Goal: Task Accomplishment & Management: Manage account settings

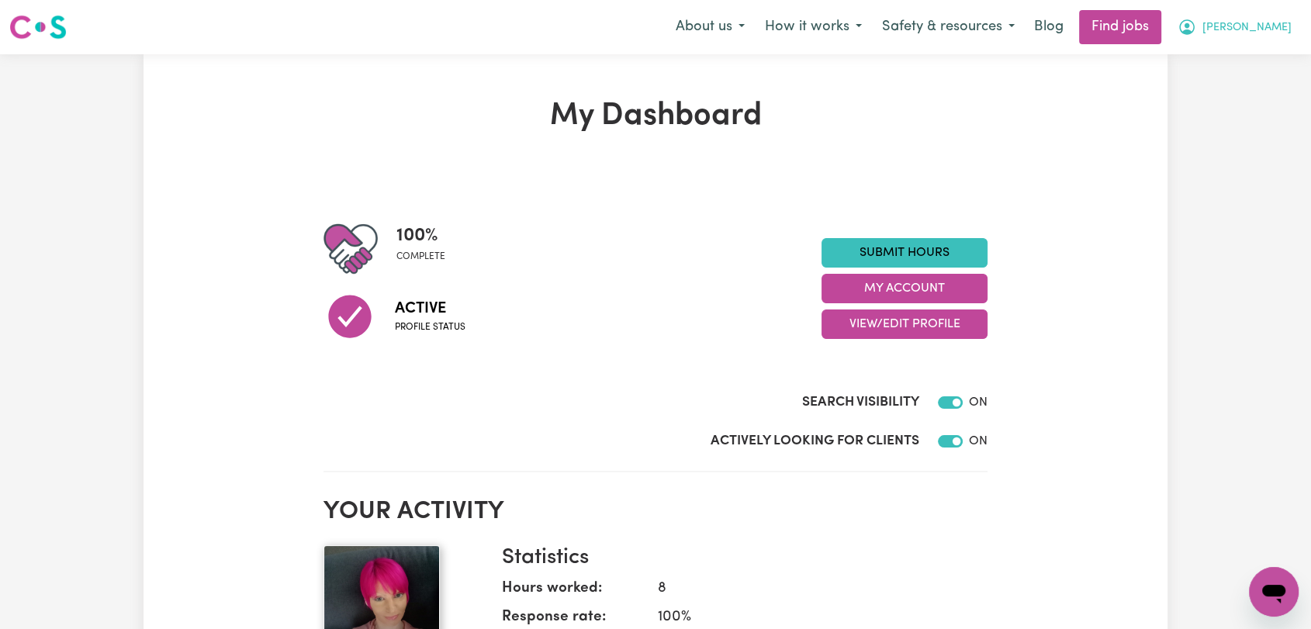
click at [1267, 30] on button "[PERSON_NAME]" at bounding box center [1234, 27] width 134 height 33
click at [1243, 116] on link "Logout" at bounding box center [1239, 118] width 123 height 29
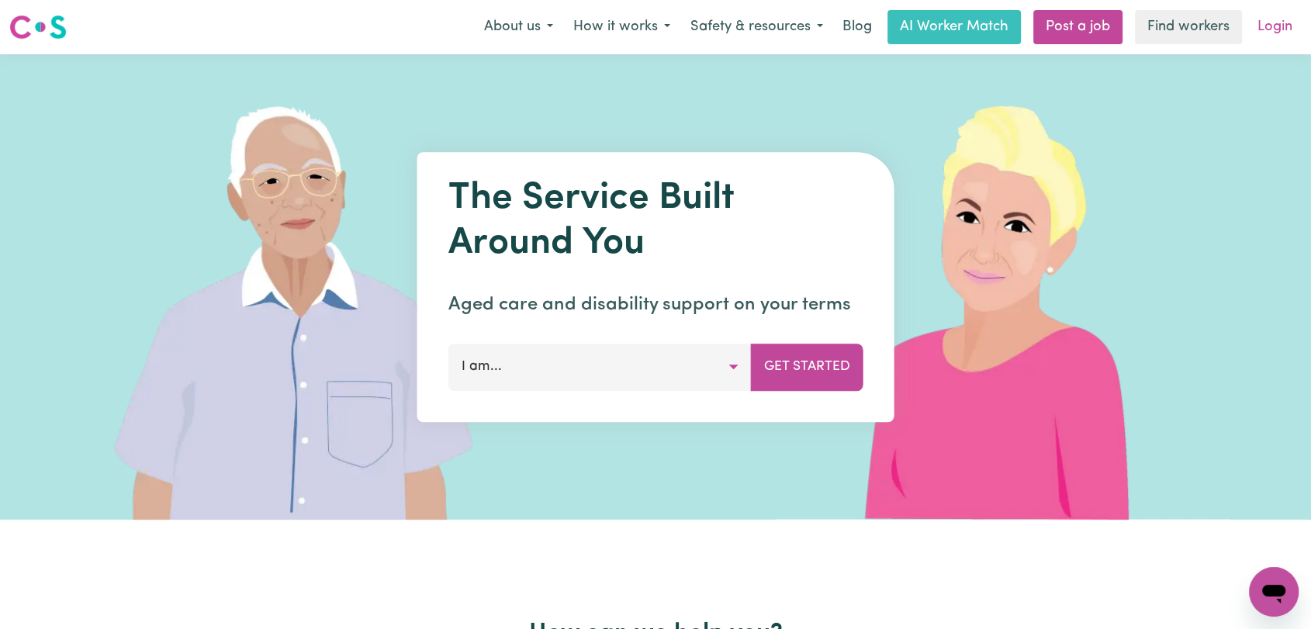
click at [1271, 38] on link "Login" at bounding box center [1275, 27] width 54 height 34
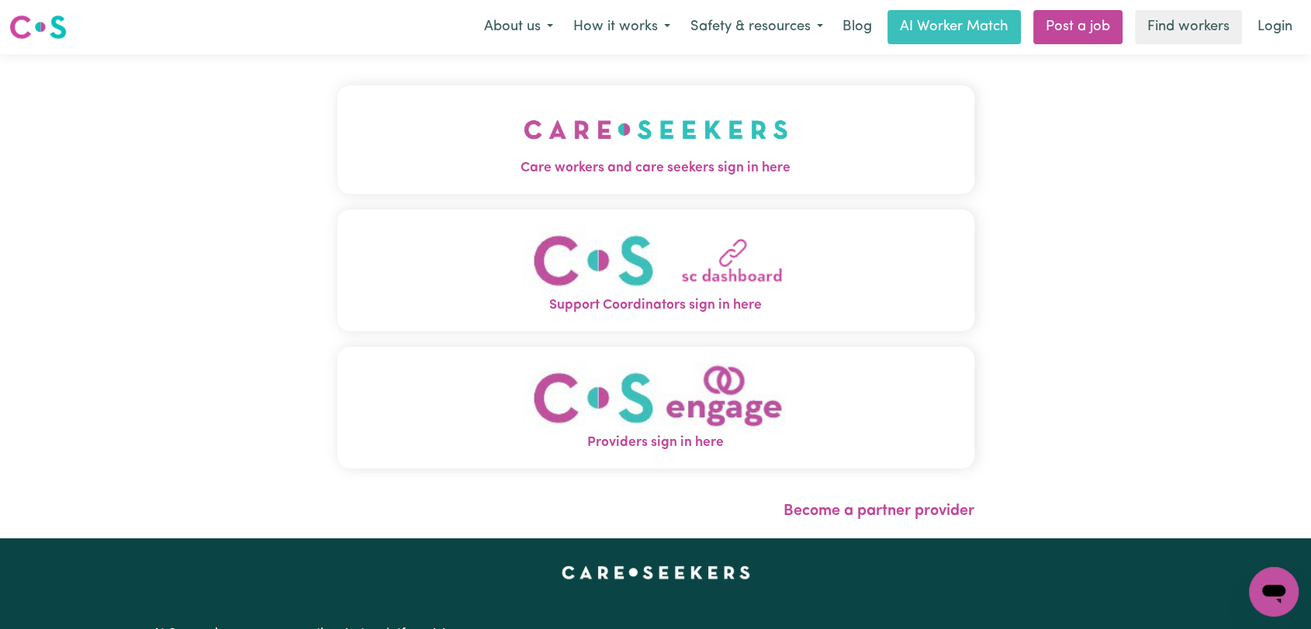
click at [780, 135] on button "Care workers and care seekers sign in here" at bounding box center [655, 139] width 637 height 109
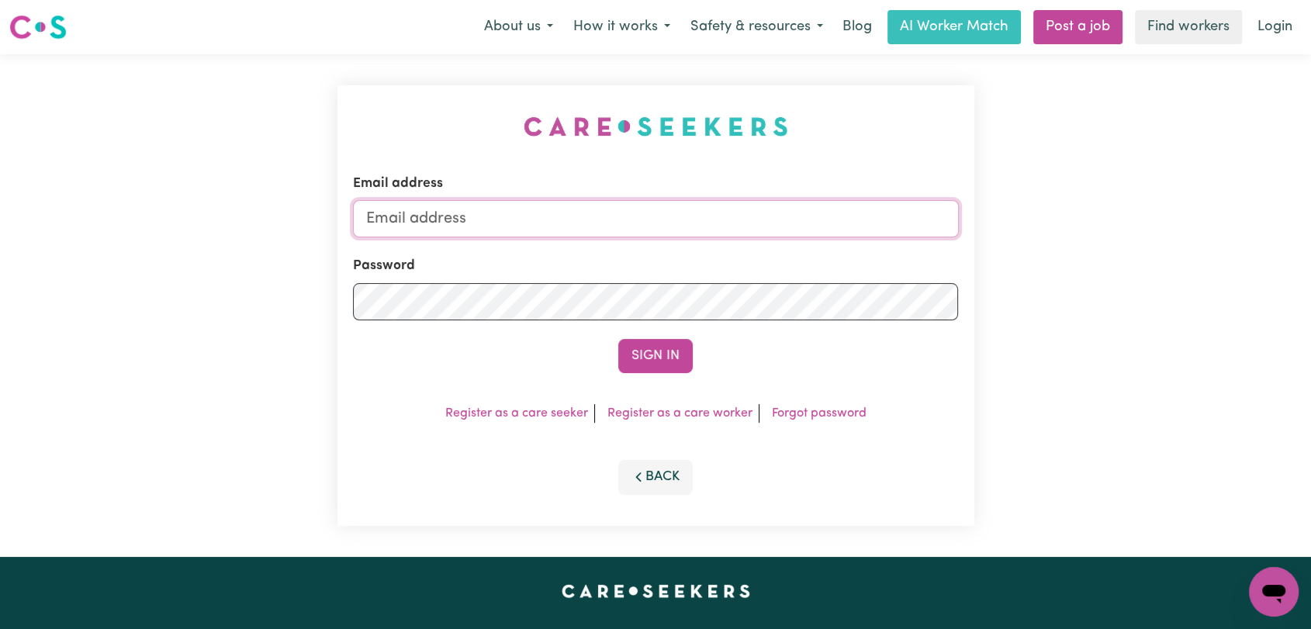
type input "[EMAIL_ADDRESS][DOMAIN_NAME]"
click at [651, 354] on button "Sign In" at bounding box center [655, 356] width 74 height 34
